Goal: Transaction & Acquisition: Purchase product/service

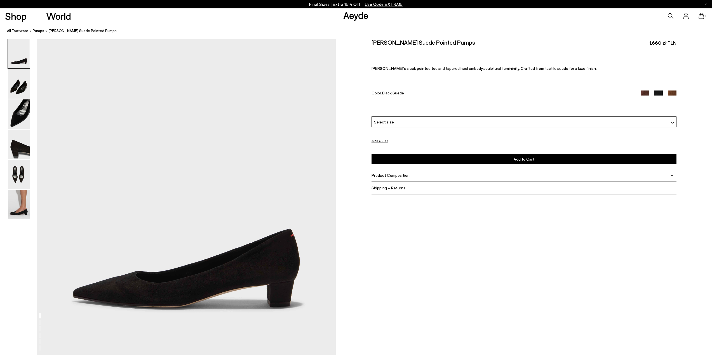
scroll to position [717, 0]
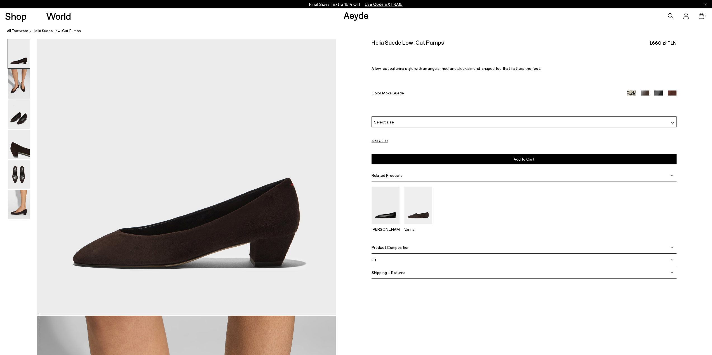
scroll to position [38, 0]
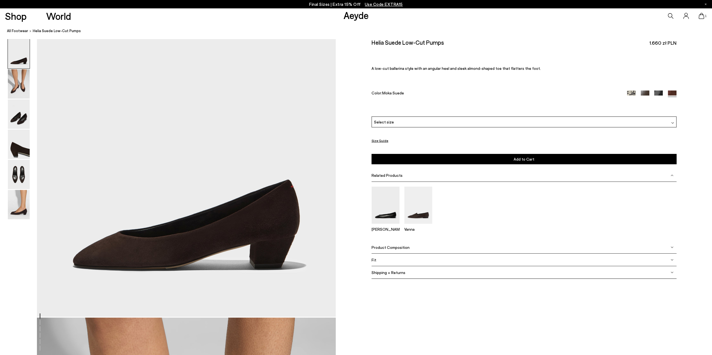
click at [646, 94] on img at bounding box center [645, 94] width 9 height 9
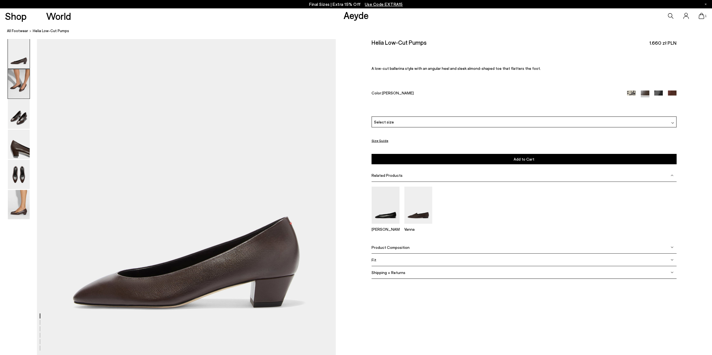
click at [17, 90] on img at bounding box center [19, 83] width 22 height 29
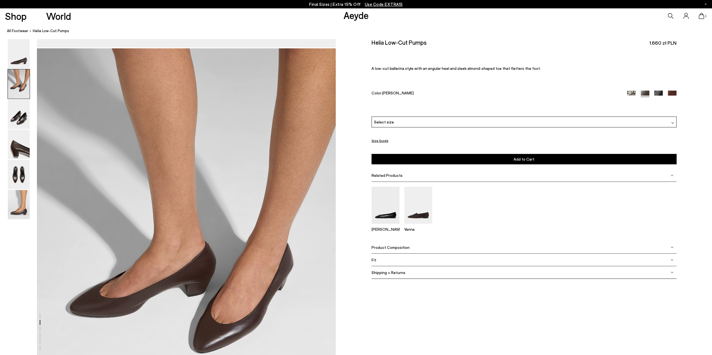
scroll to position [318, 0]
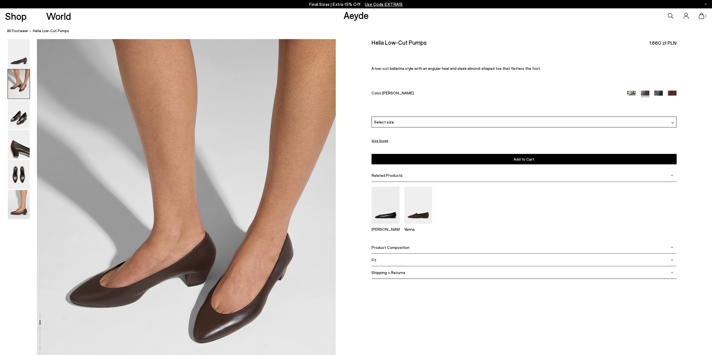
click at [423, 119] on div "Select size" at bounding box center [523, 122] width 305 height 11
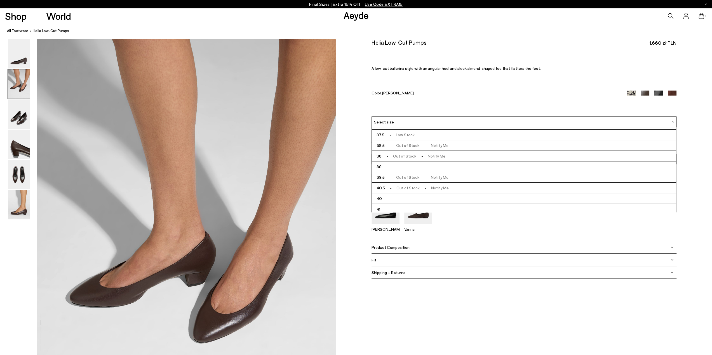
scroll to position [28, 0]
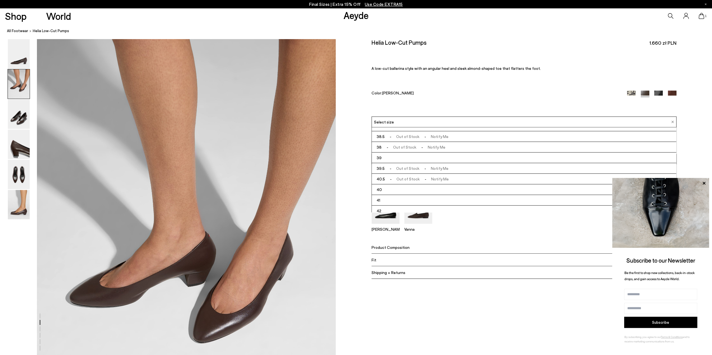
click at [392, 200] on li "41" at bounding box center [524, 200] width 304 height 11
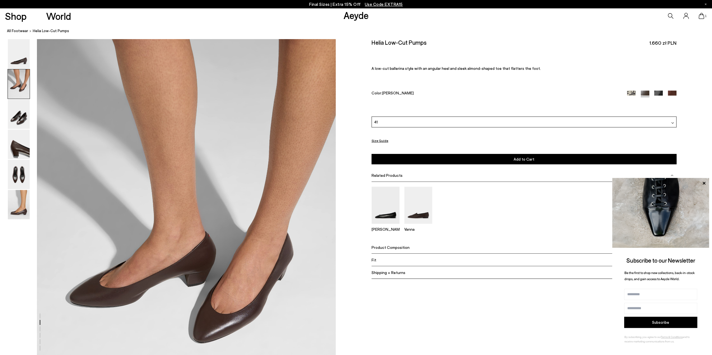
click at [417, 157] on button "Add to Cart Select a Size First" at bounding box center [523, 159] width 305 height 10
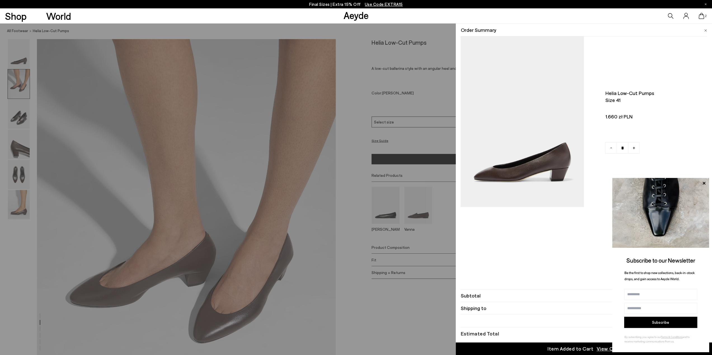
click at [609, 150] on link "-" at bounding box center [610, 147] width 11 height 11
type input "*"
click at [703, 184] on icon at bounding box center [703, 183] width 3 height 3
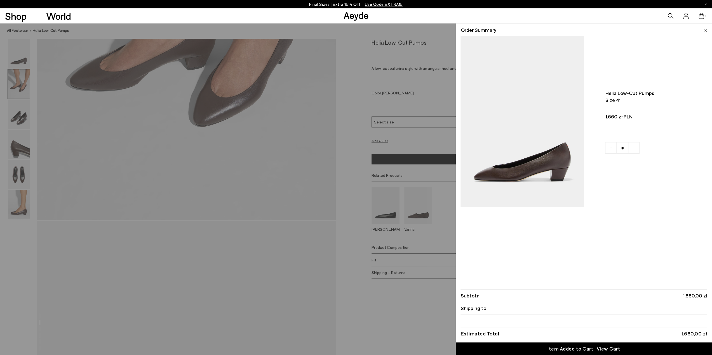
scroll to position [626, 0]
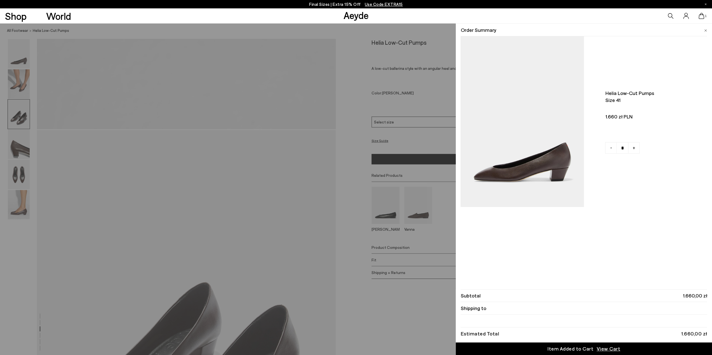
click at [614, 351] on span "View Cart" at bounding box center [608, 349] width 24 height 7
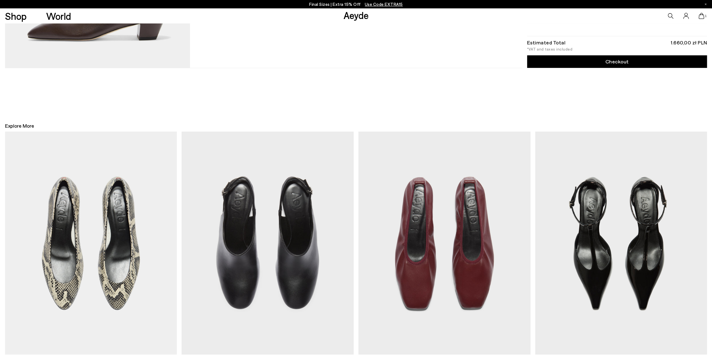
scroll to position [196, 0]
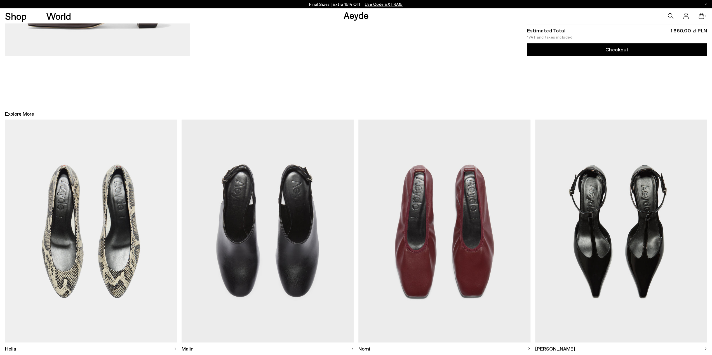
click at [585, 48] on link "Checkout" at bounding box center [617, 50] width 180 height 13
